Goal: Task Accomplishment & Management: Use online tool/utility

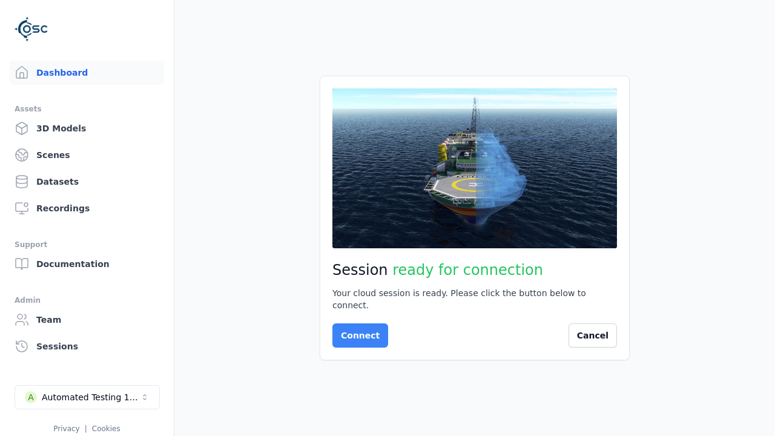
click at [356, 329] on button "Connect" at bounding box center [360, 335] width 56 height 24
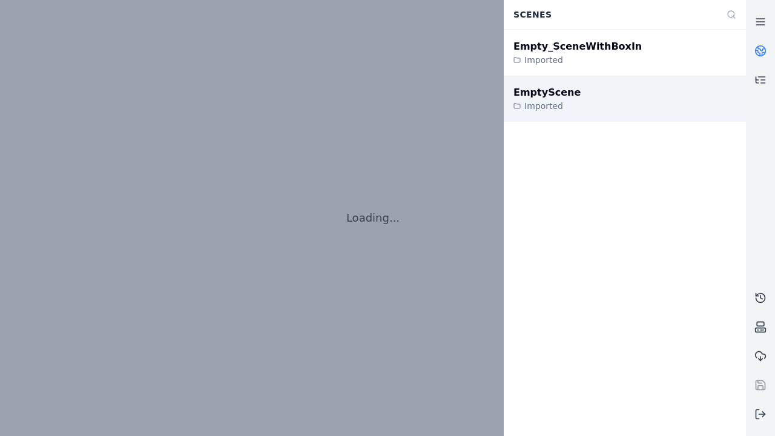
click at [540, 93] on div "EmptyScene" at bounding box center [546, 92] width 67 height 15
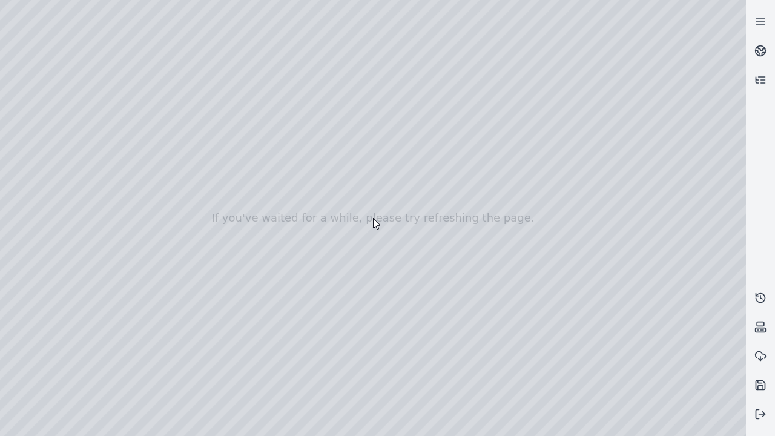
click at [683, 427] on div at bounding box center [373, 218] width 746 height 436
